Goal: Transaction & Acquisition: Purchase product/service

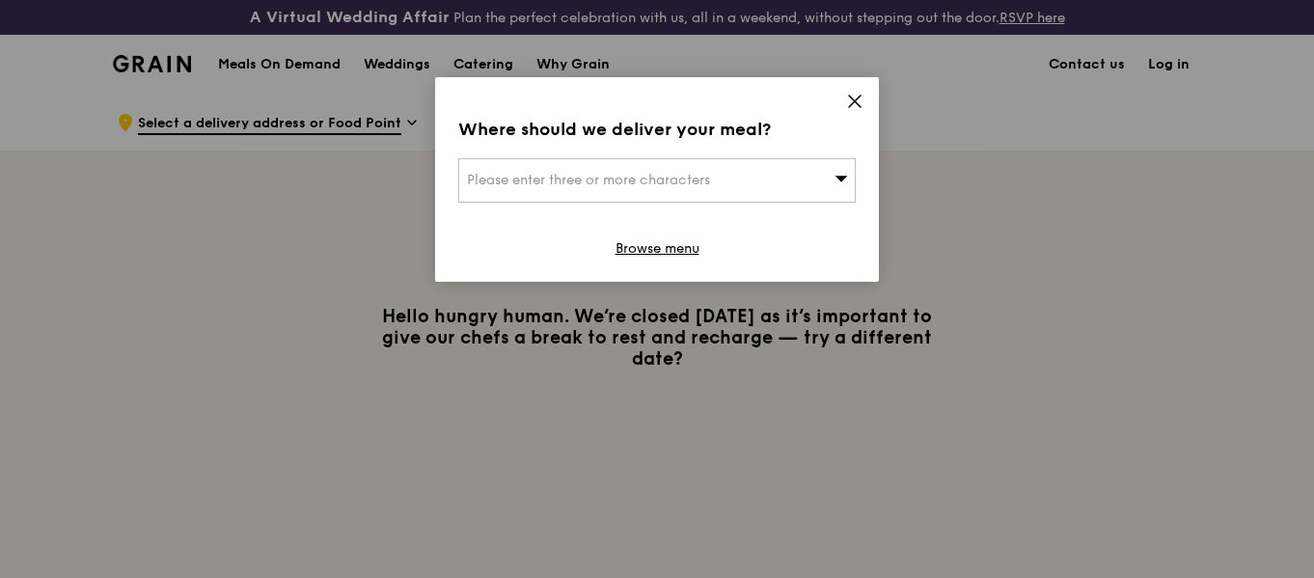
click at [863, 102] on div "Where should we deliver your meal? Please enter three or more characters Browse…" at bounding box center [657, 179] width 444 height 205
click at [855, 103] on icon at bounding box center [854, 101] width 17 height 17
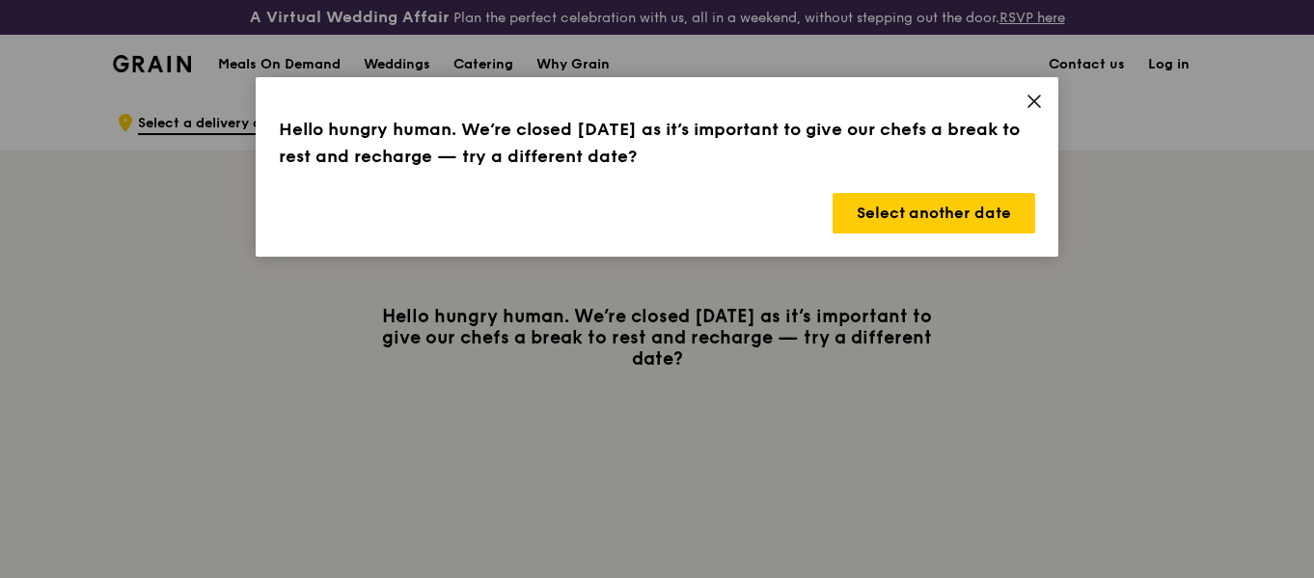
click at [1035, 97] on icon at bounding box center [1033, 101] width 17 height 17
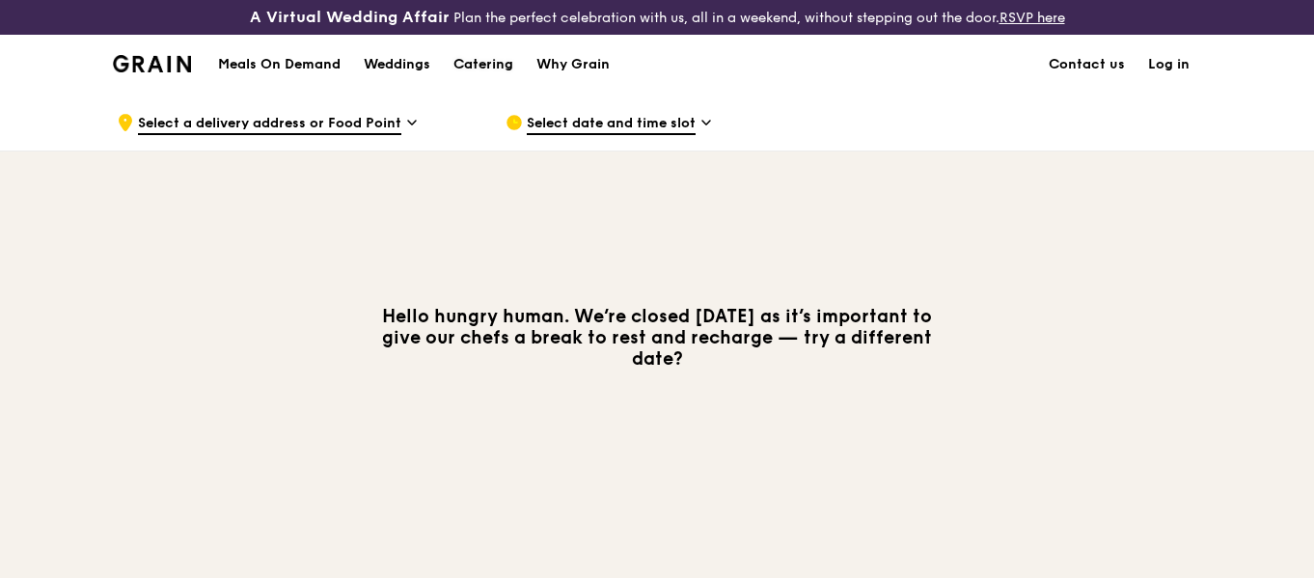
click at [480, 67] on div "Catering" at bounding box center [483, 65] width 60 height 58
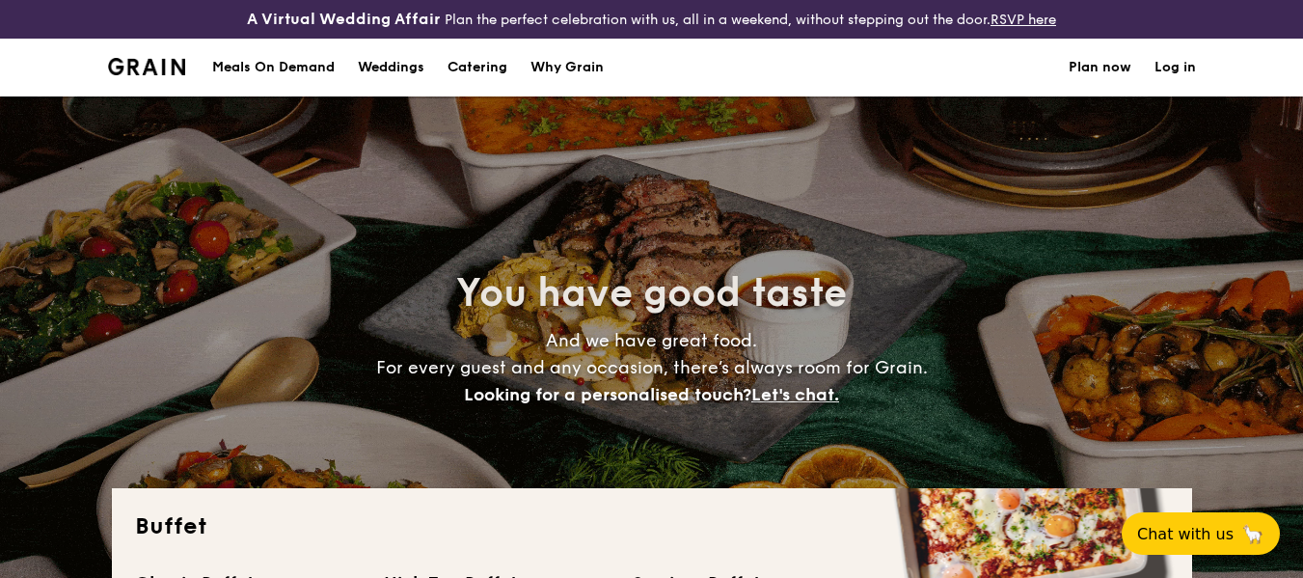
select select
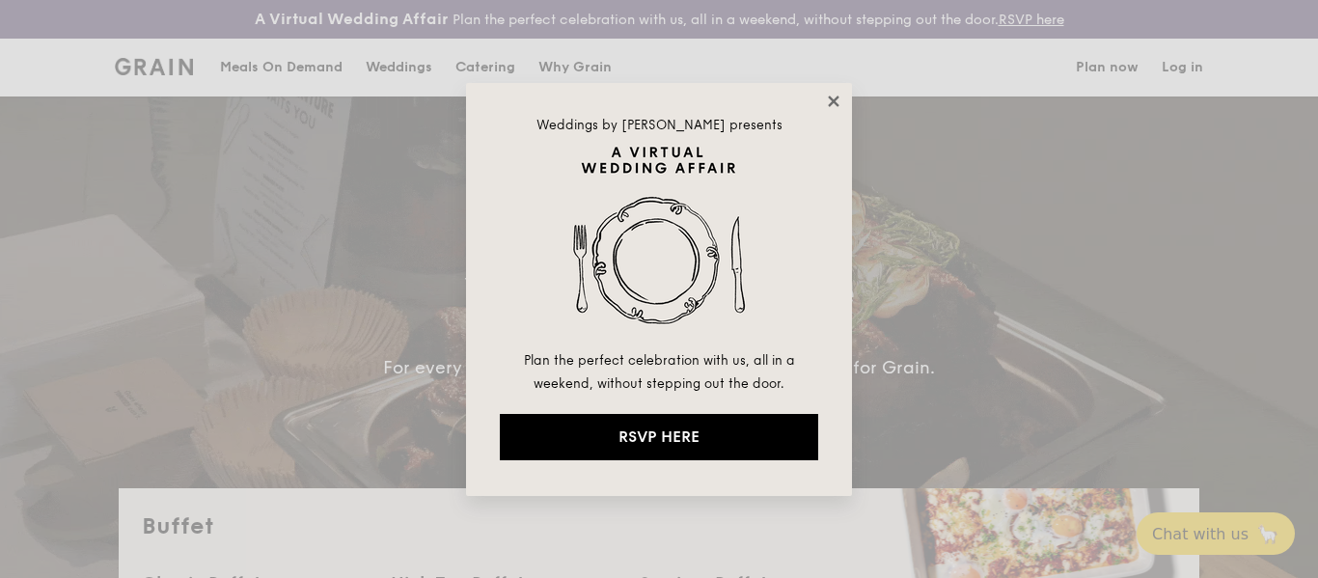
click at [834, 98] on icon at bounding box center [833, 101] width 11 height 11
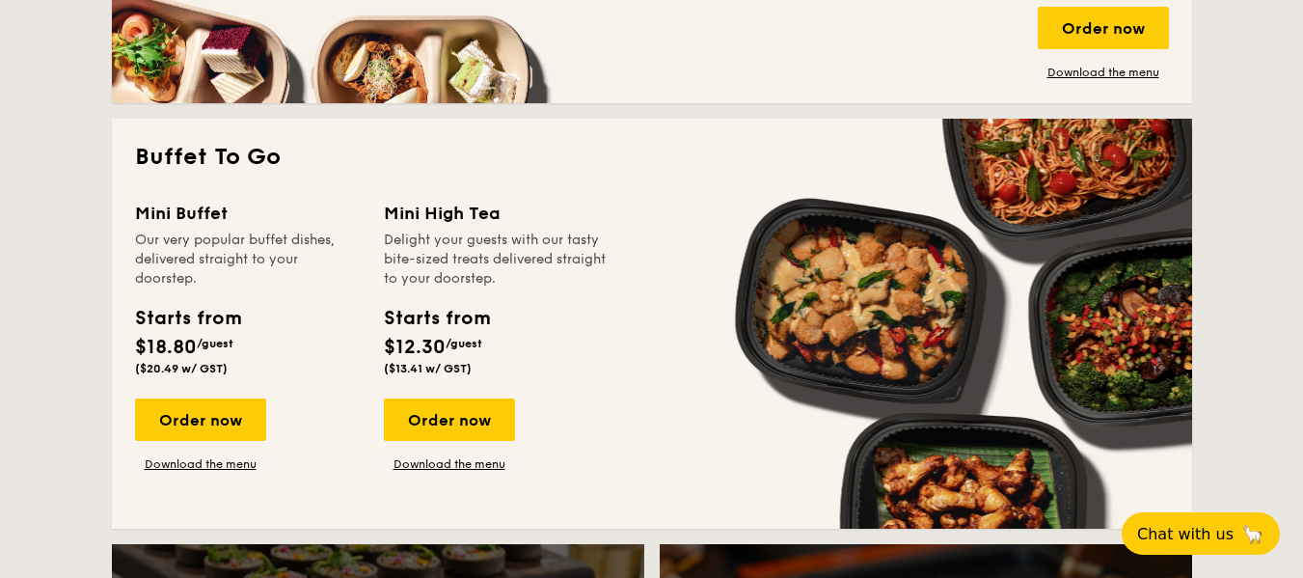
scroll to position [1254, 0]
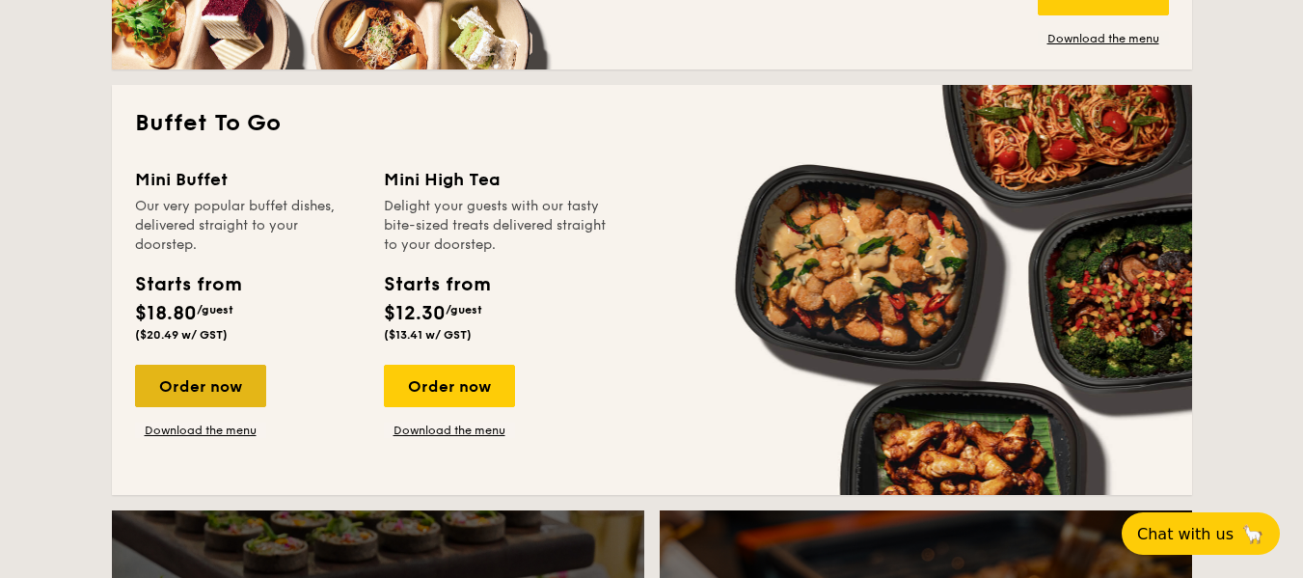
click at [222, 381] on div "Order now" at bounding box center [200, 386] width 131 height 42
